Goal: Task Accomplishment & Management: Complete application form

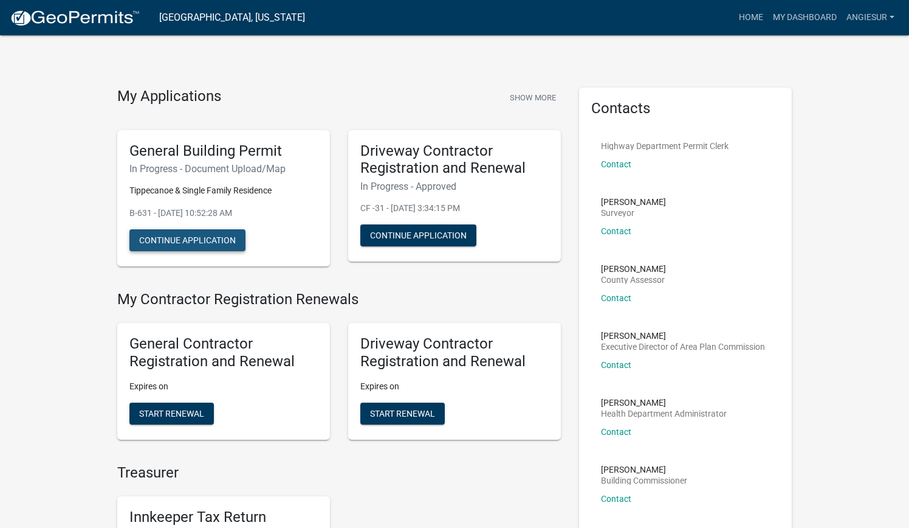
click at [174, 239] on button "Continue Application" at bounding box center [187, 240] width 116 height 22
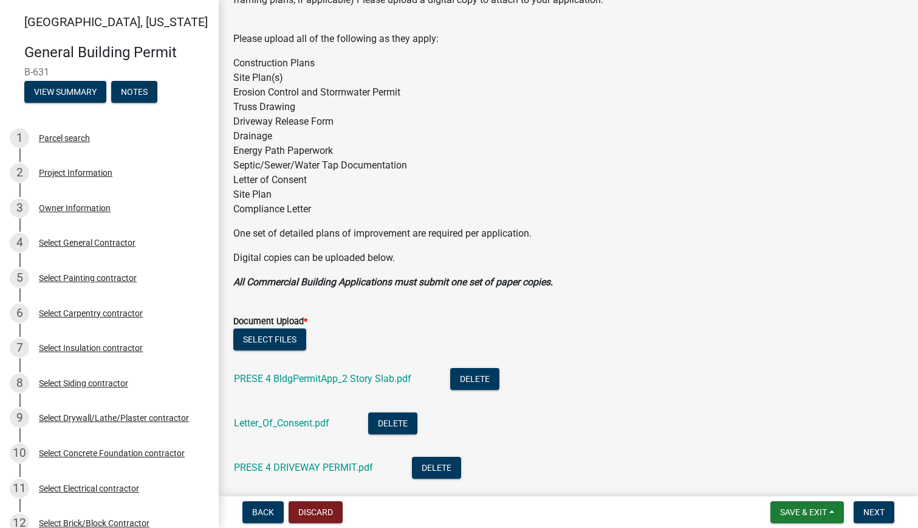
scroll to position [61, 0]
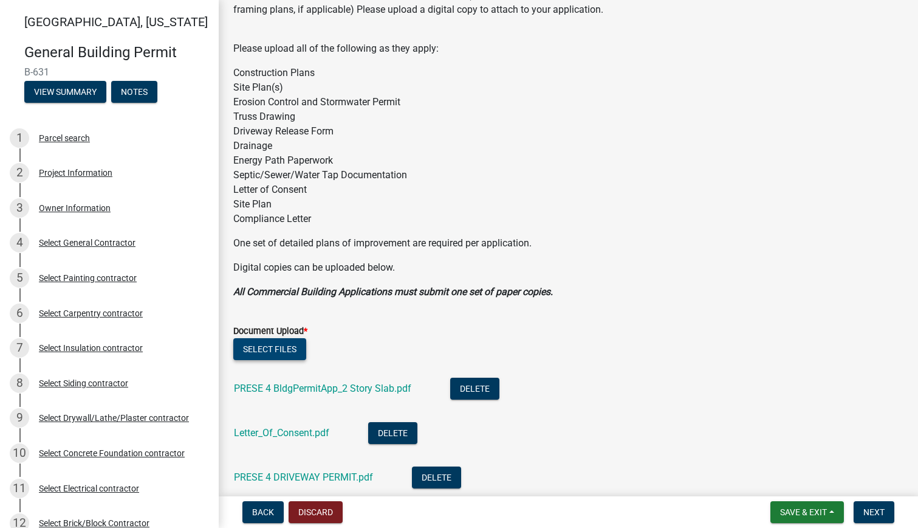
click at [262, 345] on button "Select files" at bounding box center [269, 349] width 73 height 22
click at [272, 346] on button "Select files" at bounding box center [269, 349] width 73 height 22
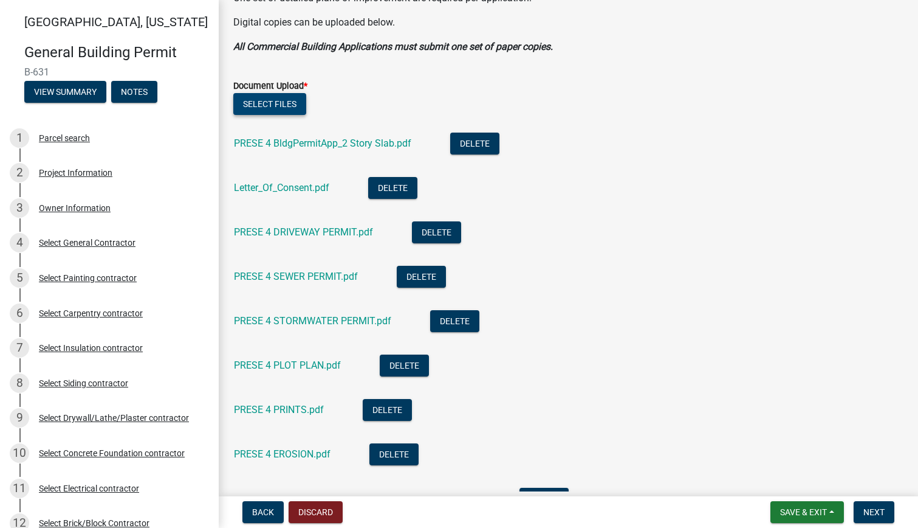
scroll to position [243, 0]
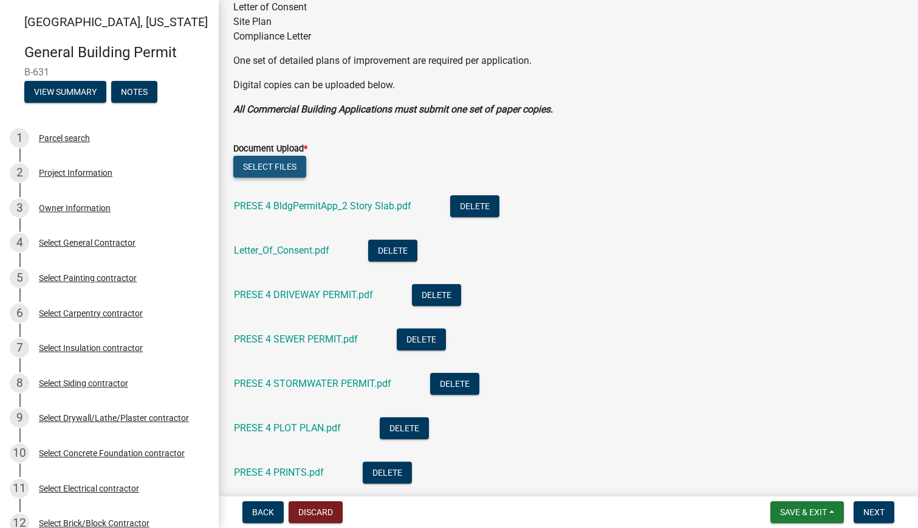
click at [264, 168] on button "Select files" at bounding box center [269, 167] width 73 height 22
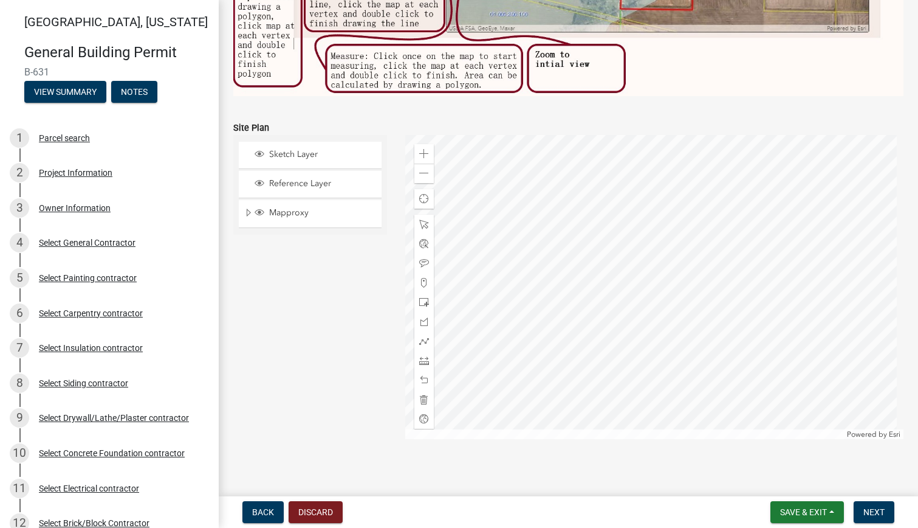
scroll to position [1331, 0]
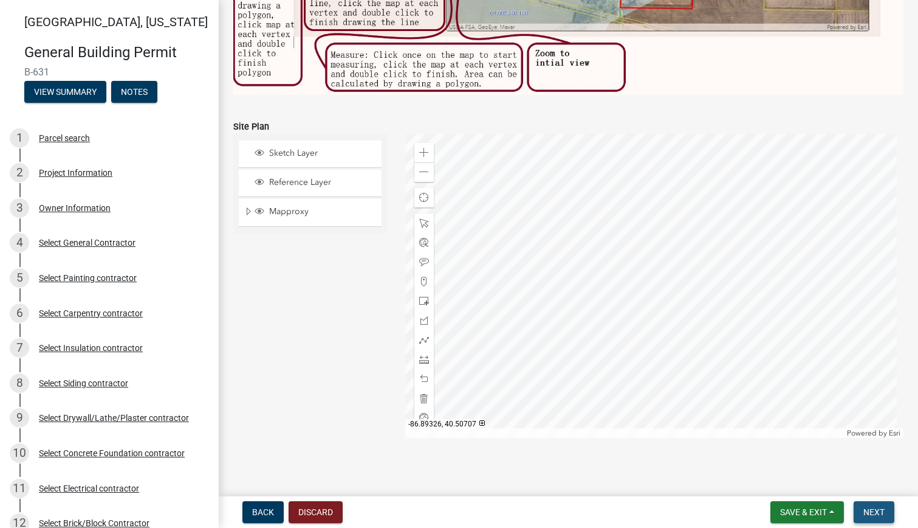
click at [867, 507] on span "Next" at bounding box center [874, 512] width 21 height 10
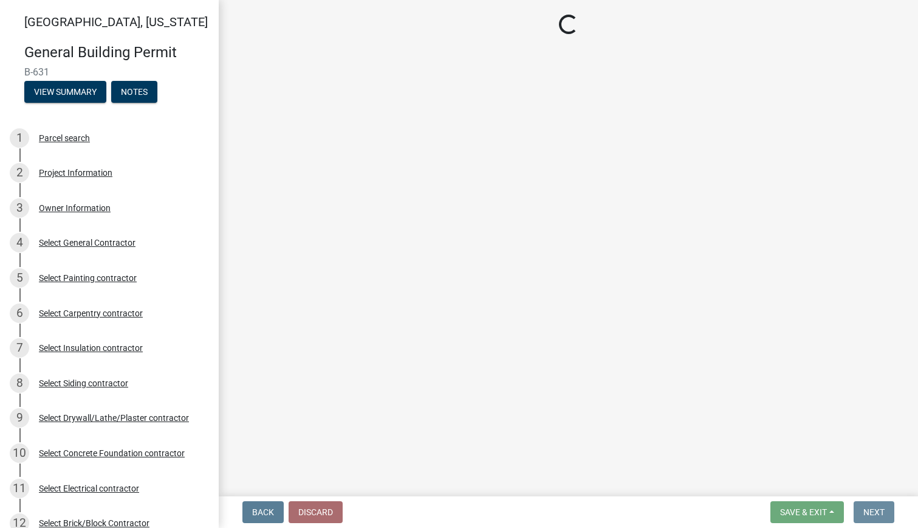
scroll to position [0, 0]
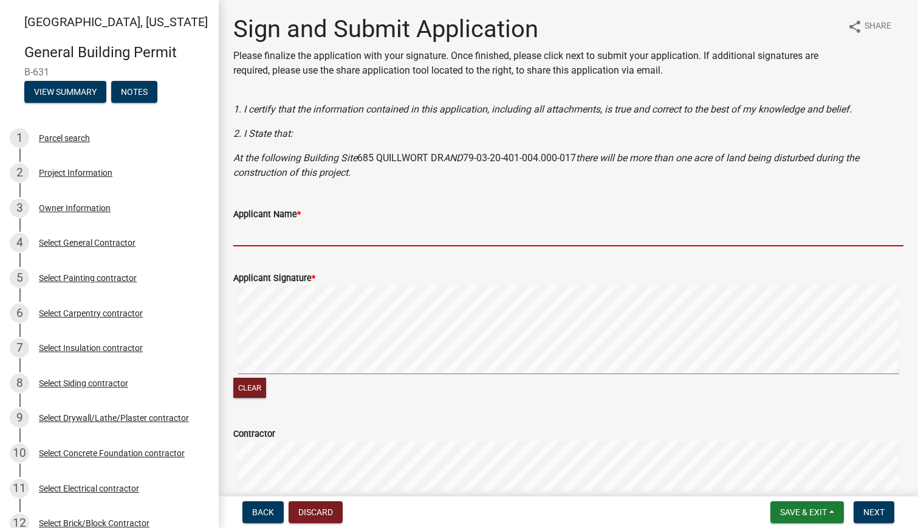
click at [264, 238] on input "Applicant Name *" at bounding box center [568, 233] width 670 height 25
type input "[PERSON_NAME], Permit Coordinator"
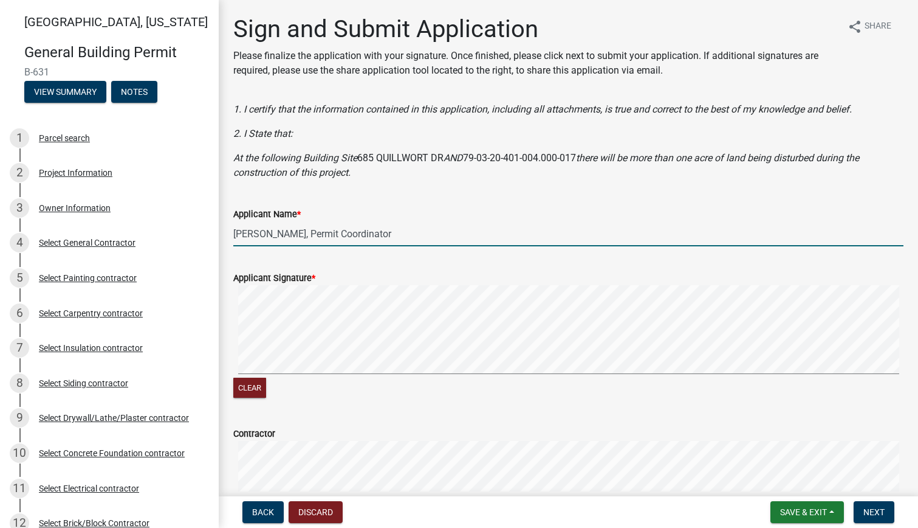
click at [287, 377] on signature-pad at bounding box center [568, 331] width 670 height 92
click at [307, 388] on div "Clear" at bounding box center [568, 342] width 670 height 115
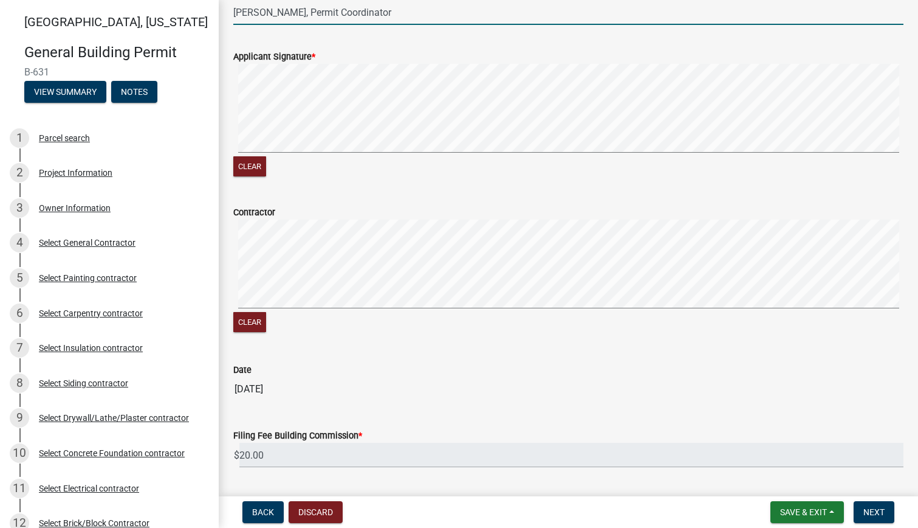
scroll to position [256, 0]
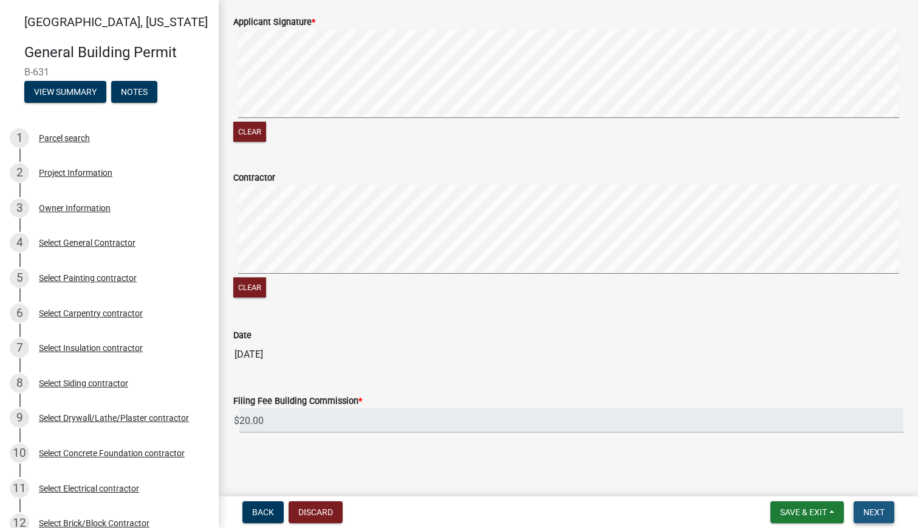
click at [873, 509] on span "Next" at bounding box center [874, 512] width 21 height 10
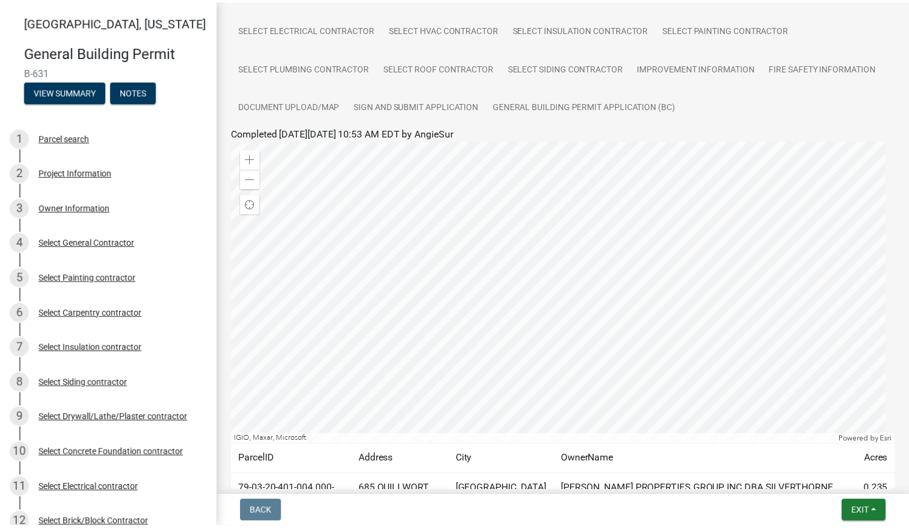
scroll to position [242, 0]
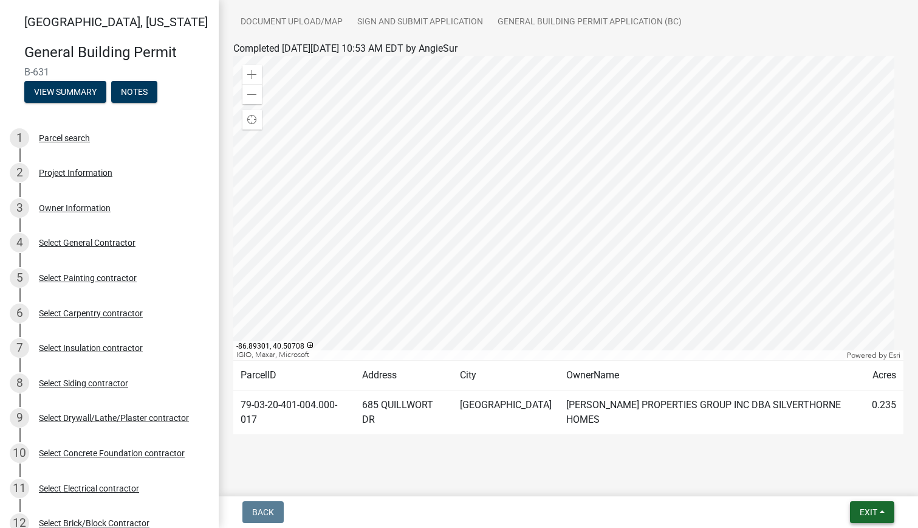
click at [878, 505] on button "Exit" at bounding box center [872, 512] width 44 height 22
click at [836, 478] on button "Save & Exit" at bounding box center [845, 480] width 97 height 29
